Goal: Task Accomplishment & Management: Manage account settings

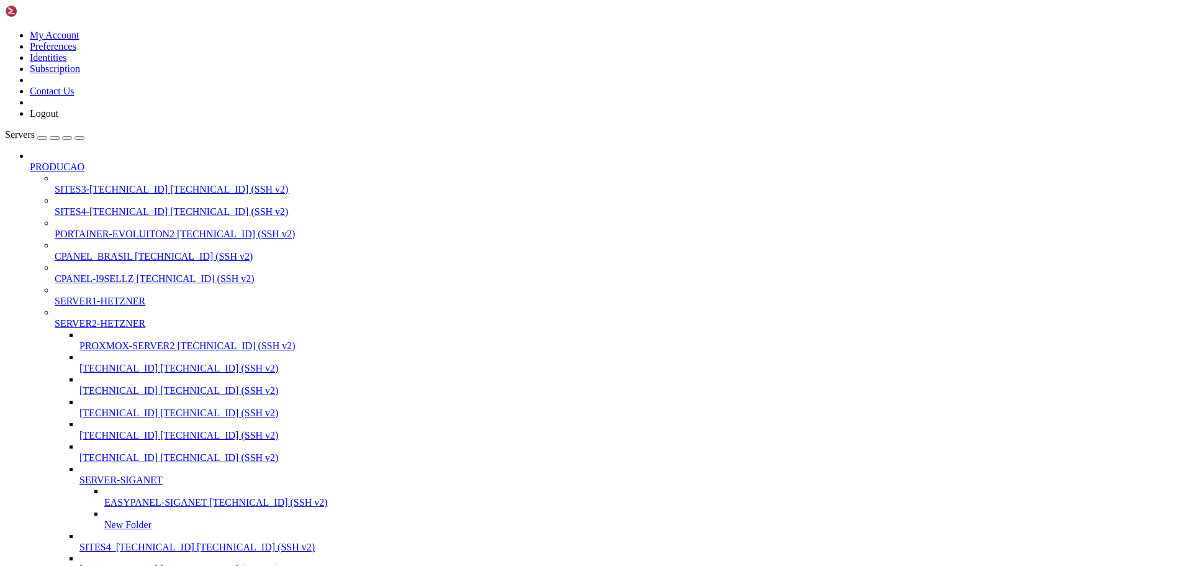
click at [67, 138] on div "button" at bounding box center [67, 138] width 0 height 0
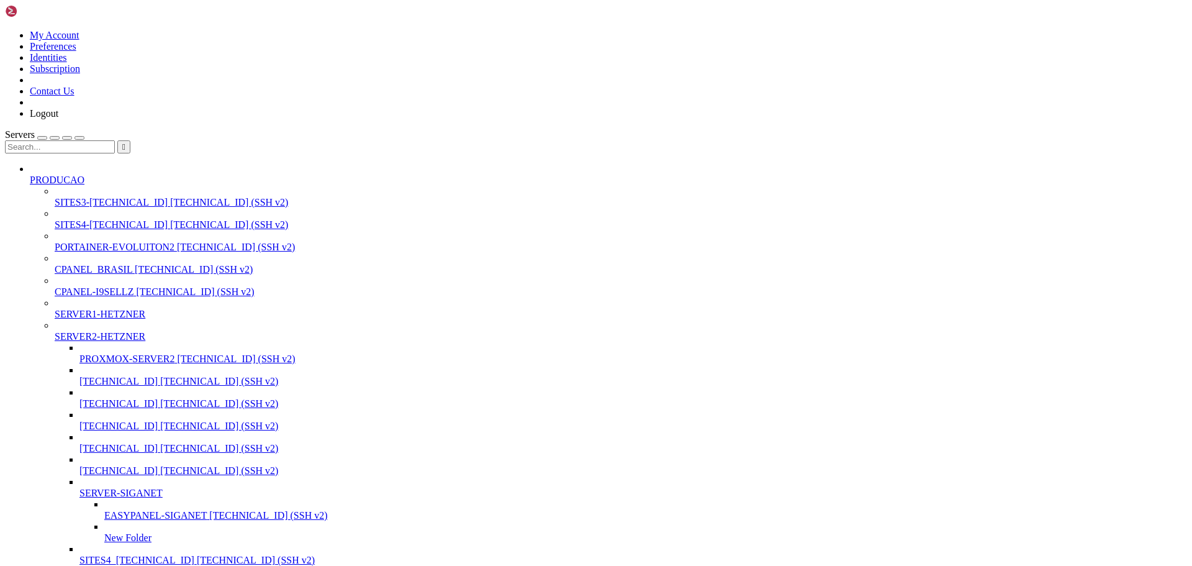
click at [86, 140] on input "text" at bounding box center [60, 146] width 110 height 13
click at [170, 197] on span "[TECHNICAL_ID] (SSH v2)" at bounding box center [229, 202] width 118 height 11
type input "40.13"
click at [170, 197] on span "[TECHNICAL_ID] (SSH v2)" at bounding box center [229, 202] width 118 height 11
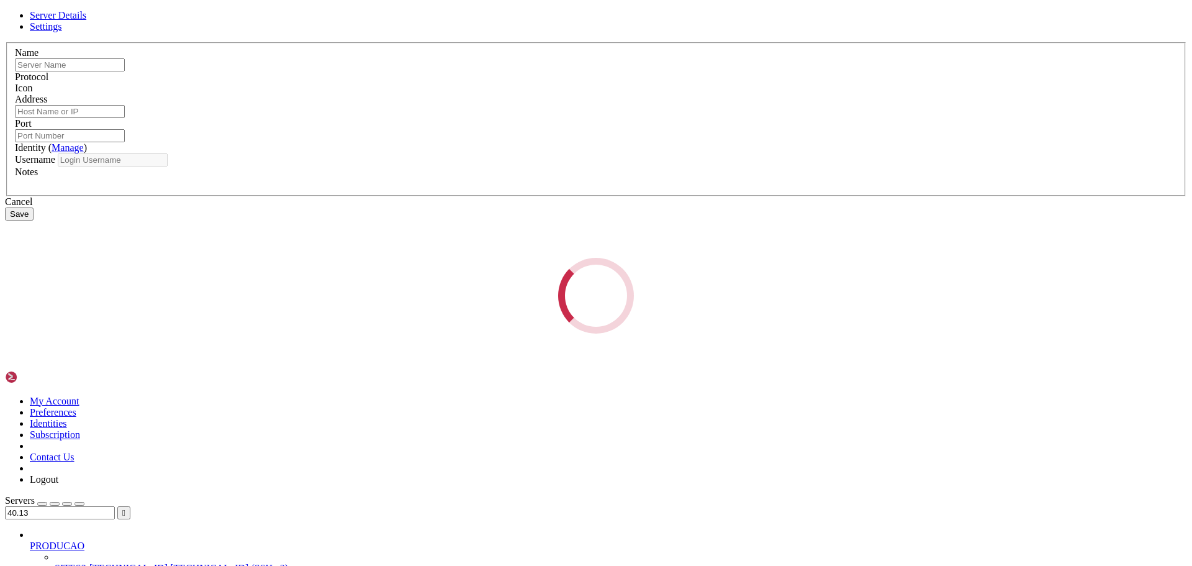
type input "SITES3-[TECHNICAL_ID]"
type input "[TECHNICAL_ID]"
type input "22"
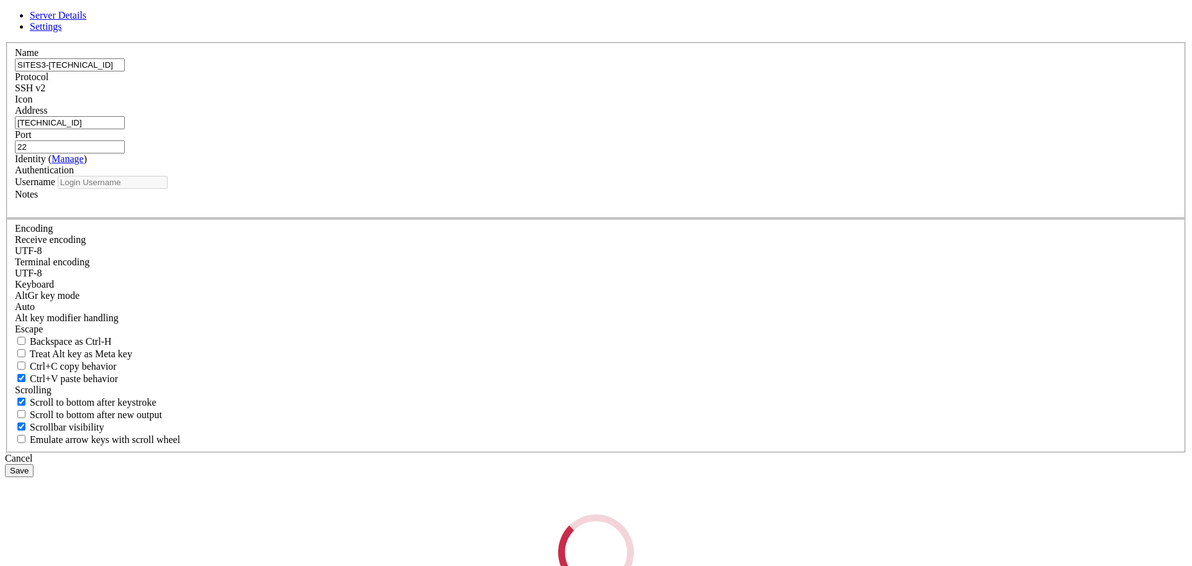
type input "root"
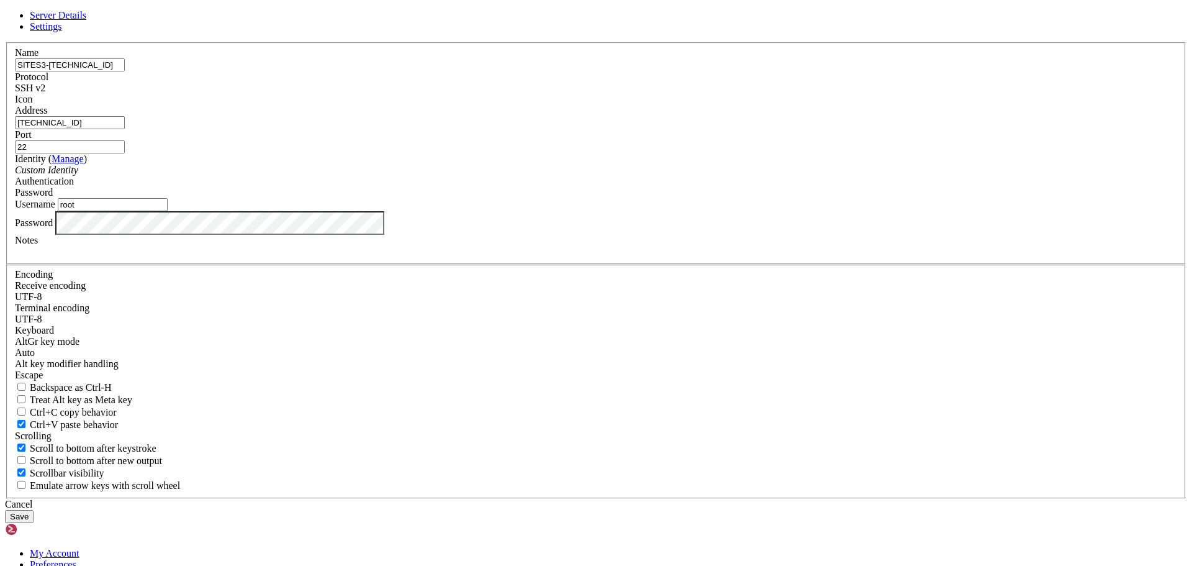
click at [688, 499] on div "Cancel" at bounding box center [596, 504] width 1182 height 11
